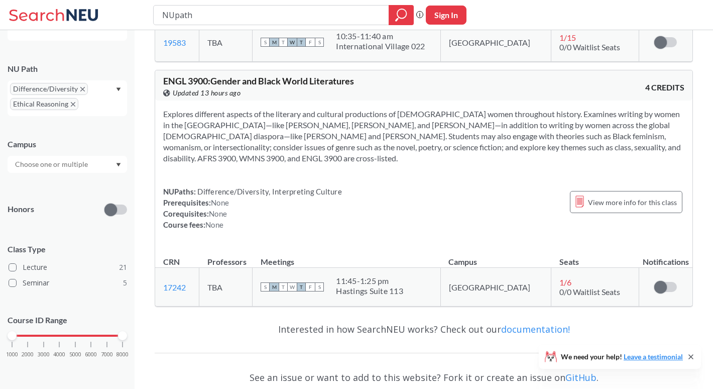
scroll to position [118, 0]
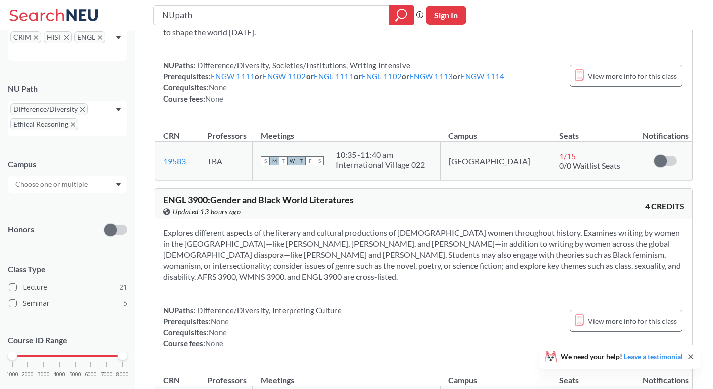
scroll to position [6246, 0]
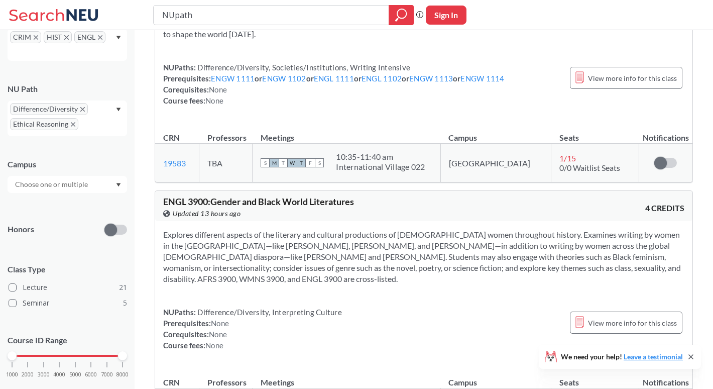
click at [99, 36] on icon "X to remove pill" at bounding box center [100, 37] width 5 height 5
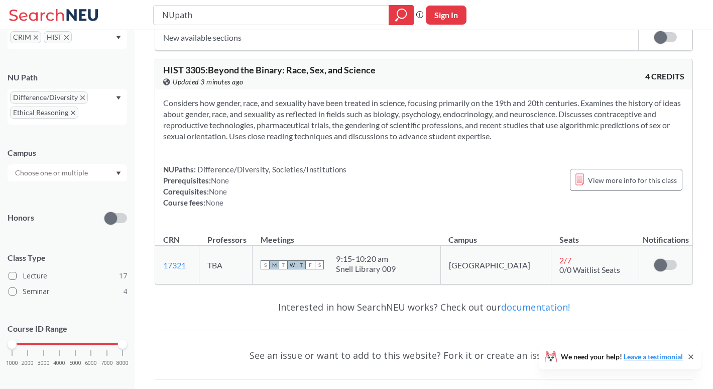
scroll to position [5172, 0]
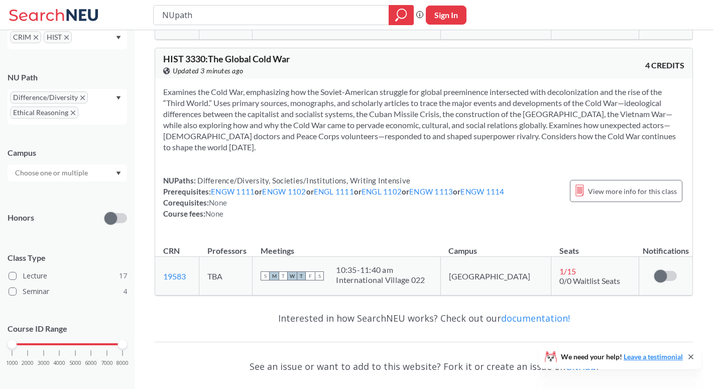
click at [64, 37] on span "HIST" at bounding box center [58, 37] width 28 height 12
click at [68, 37] on icon "X to remove pill" at bounding box center [66, 37] width 5 height 5
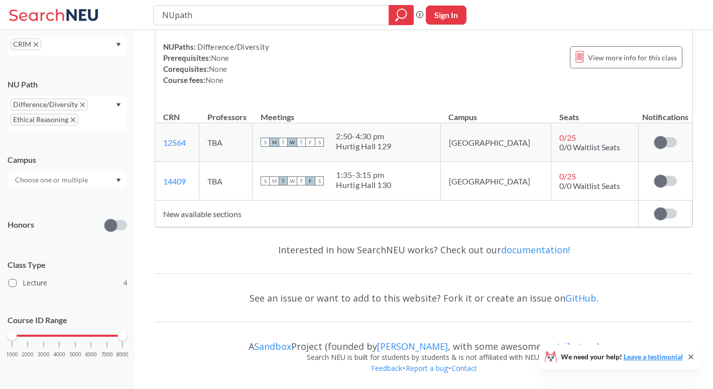
click at [35, 45] on icon "X to remove pill" at bounding box center [36, 44] width 5 height 5
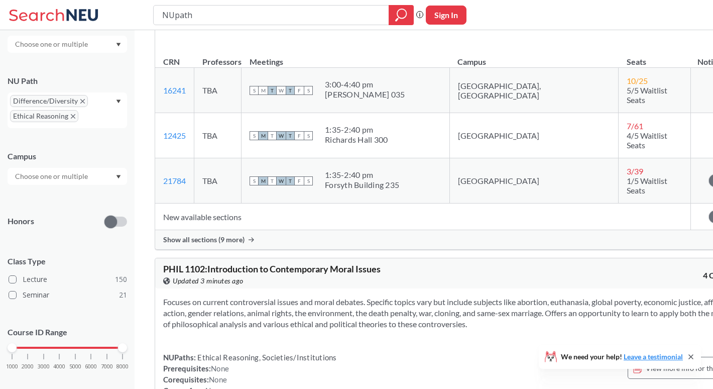
scroll to position [3337, 0]
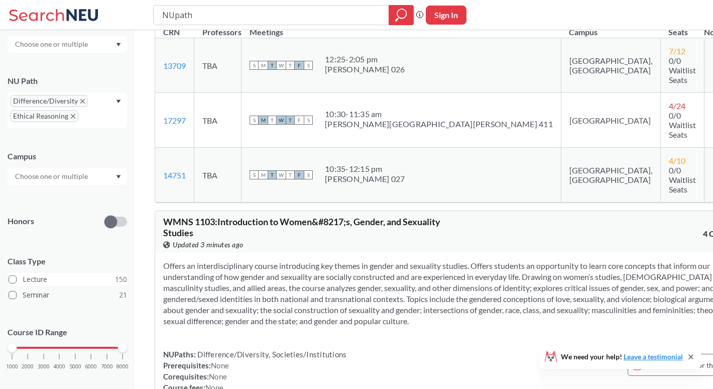
click at [14, 278] on span at bounding box center [13, 279] width 8 height 8
click at [23, 278] on input "Lecture 150" at bounding box center [27, 278] width 8 height 8
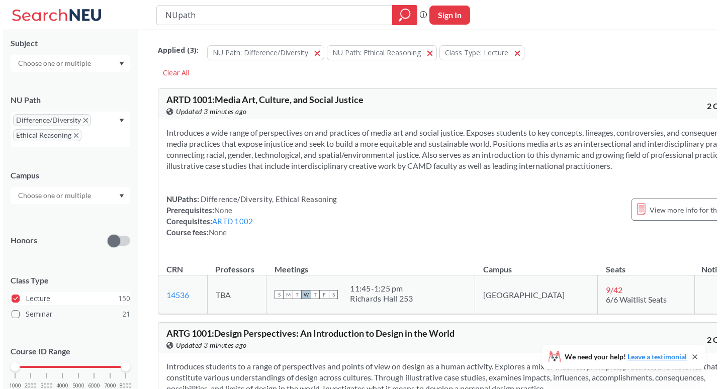
scroll to position [111, 0]
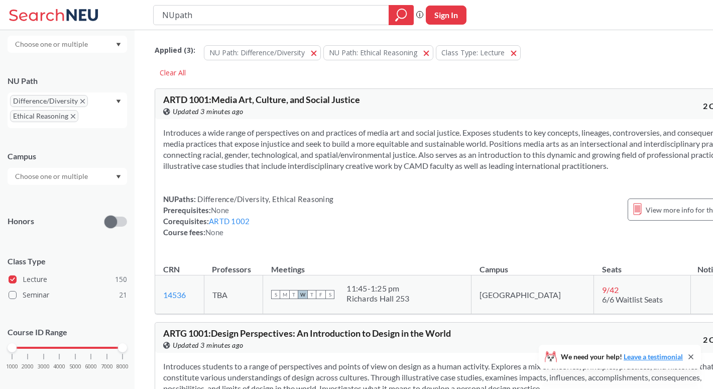
drag, startPoint x: 125, startPoint y: 353, endPoint x: 94, endPoint y: 352, distance: 30.7
click at [94, 352] on div "1000 2000 3000 4000 5000 6000 7000 8000" at bounding box center [68, 366] width 120 height 45
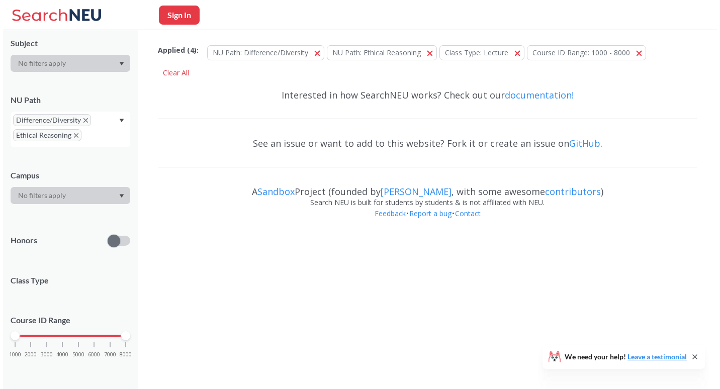
scroll to position [111, 0]
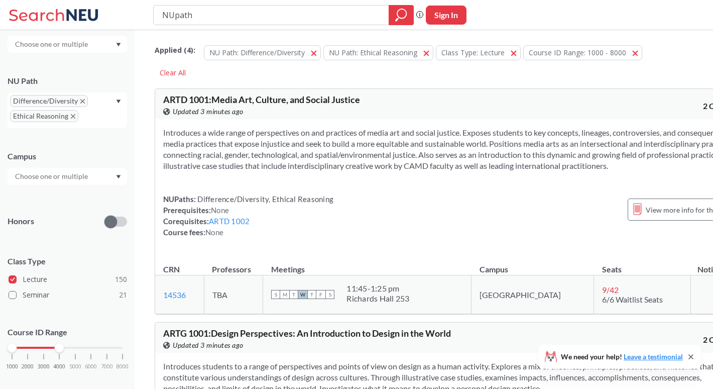
drag, startPoint x: 121, startPoint y: 347, endPoint x: 62, endPoint y: 345, distance: 59.3
click at [62, 345] on div at bounding box center [59, 347] width 9 height 9
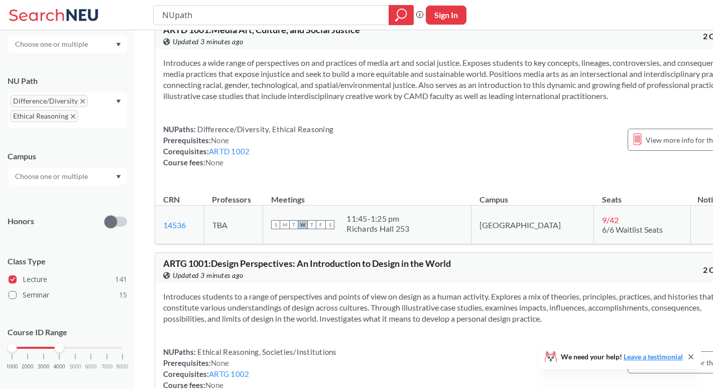
scroll to position [94, 0]
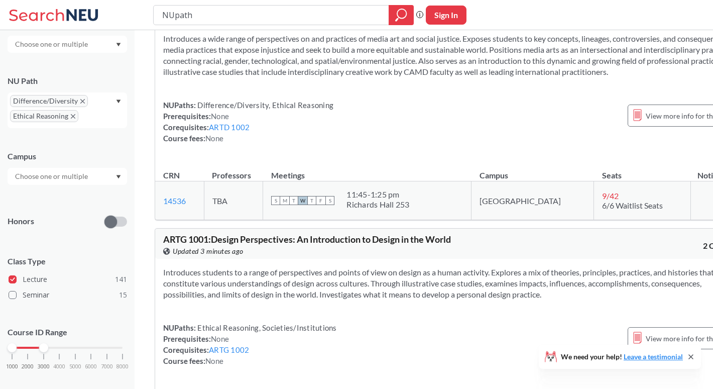
drag, startPoint x: 59, startPoint y: 349, endPoint x: 43, endPoint y: 348, distance: 15.6
click at [43, 348] on div at bounding box center [43, 347] width 9 height 9
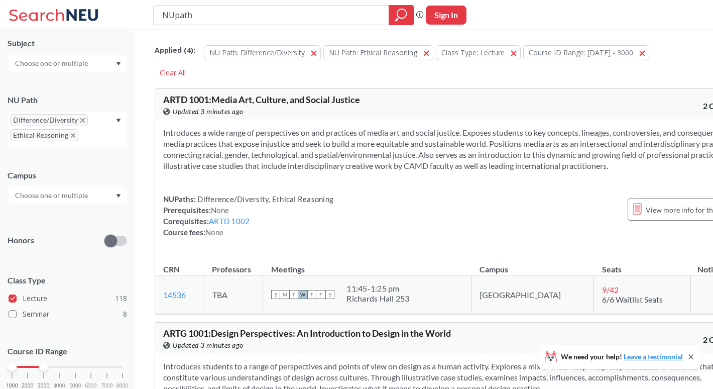
scroll to position [111, 0]
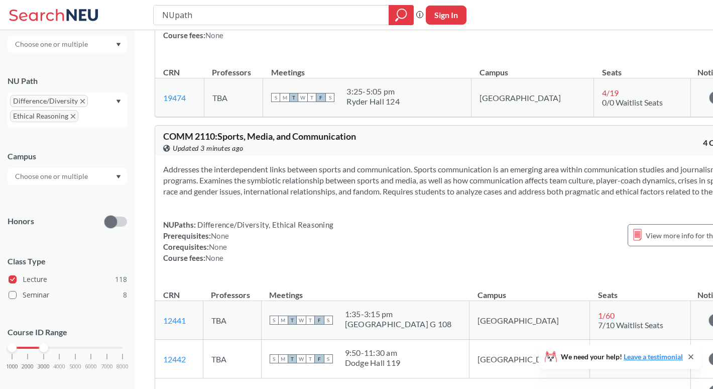
scroll to position [18976, 0]
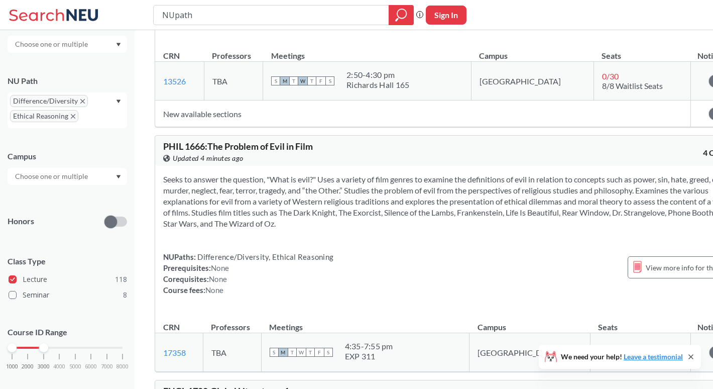
scroll to position [16588, 0]
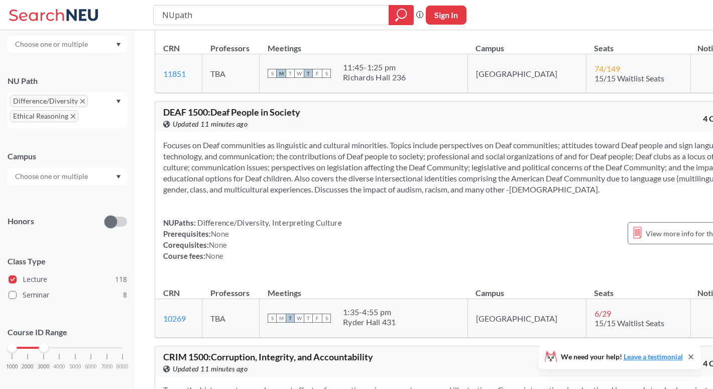
scroll to position [15382, 0]
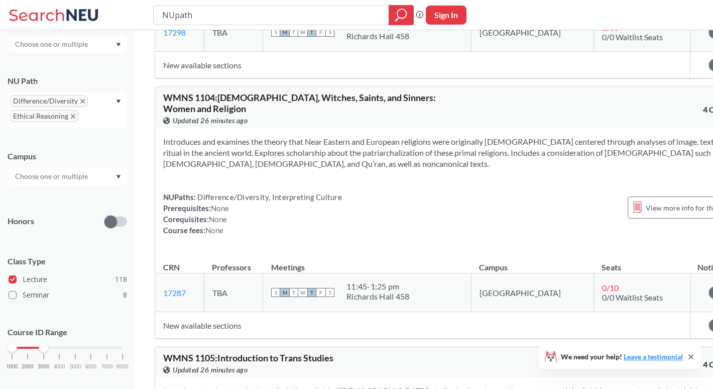
scroll to position [3892, 0]
